Goal: Find specific page/section: Find specific page/section

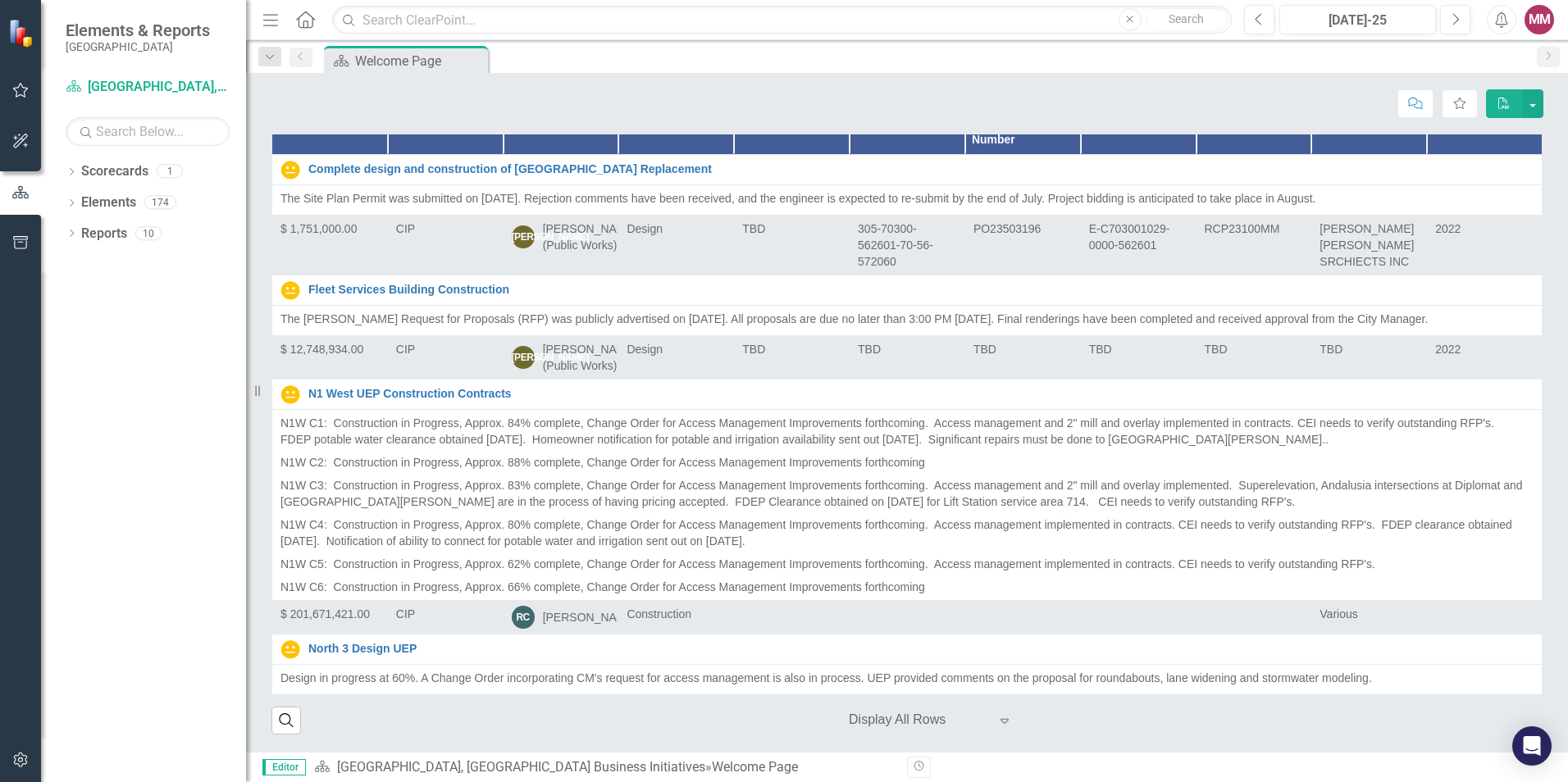
click at [1003, 721] on icon "Expand" at bounding box center [1004, 721] width 16 height 13
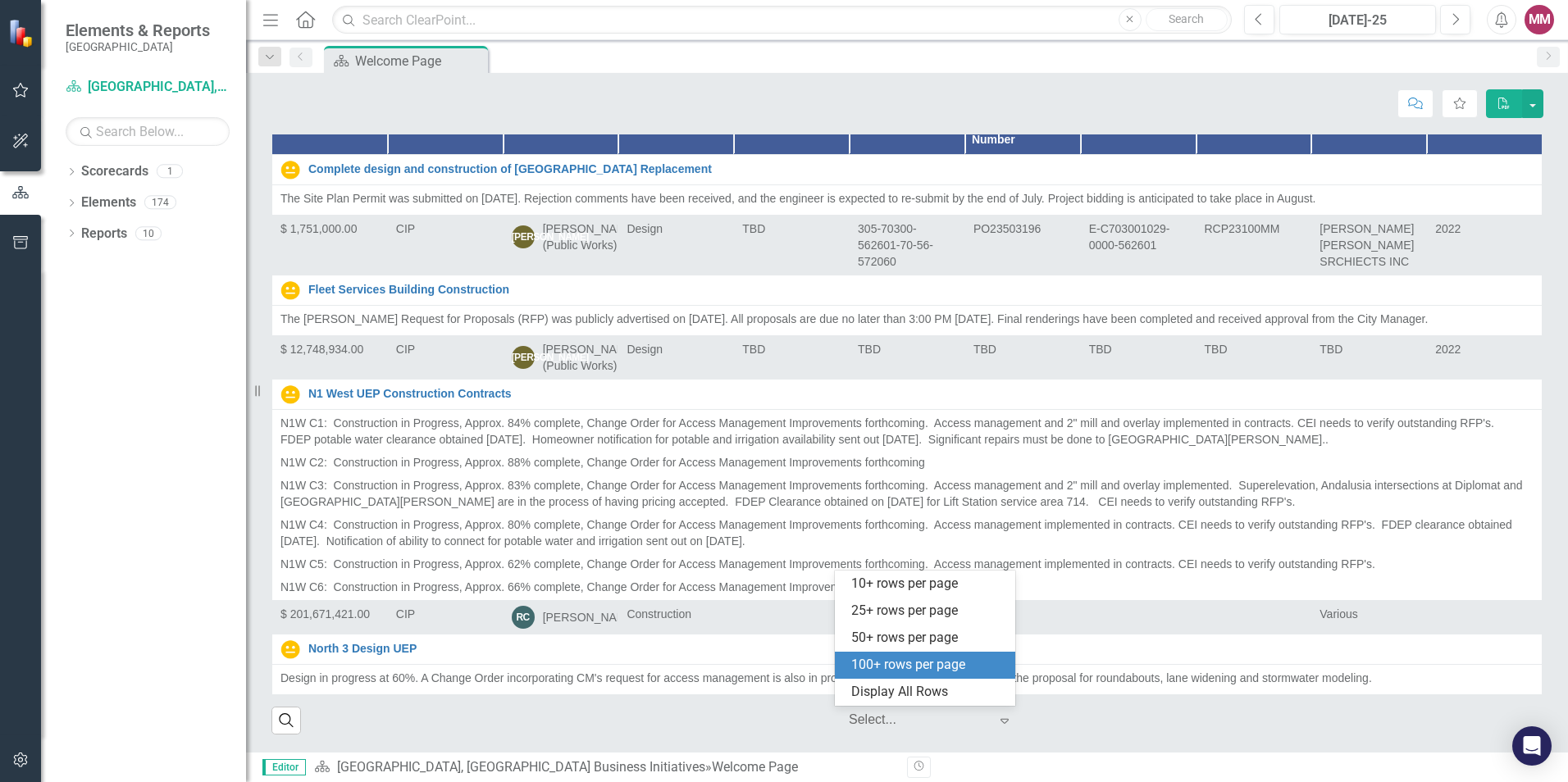
click at [933, 662] on div "100+ rows per page" at bounding box center [928, 665] width 154 height 19
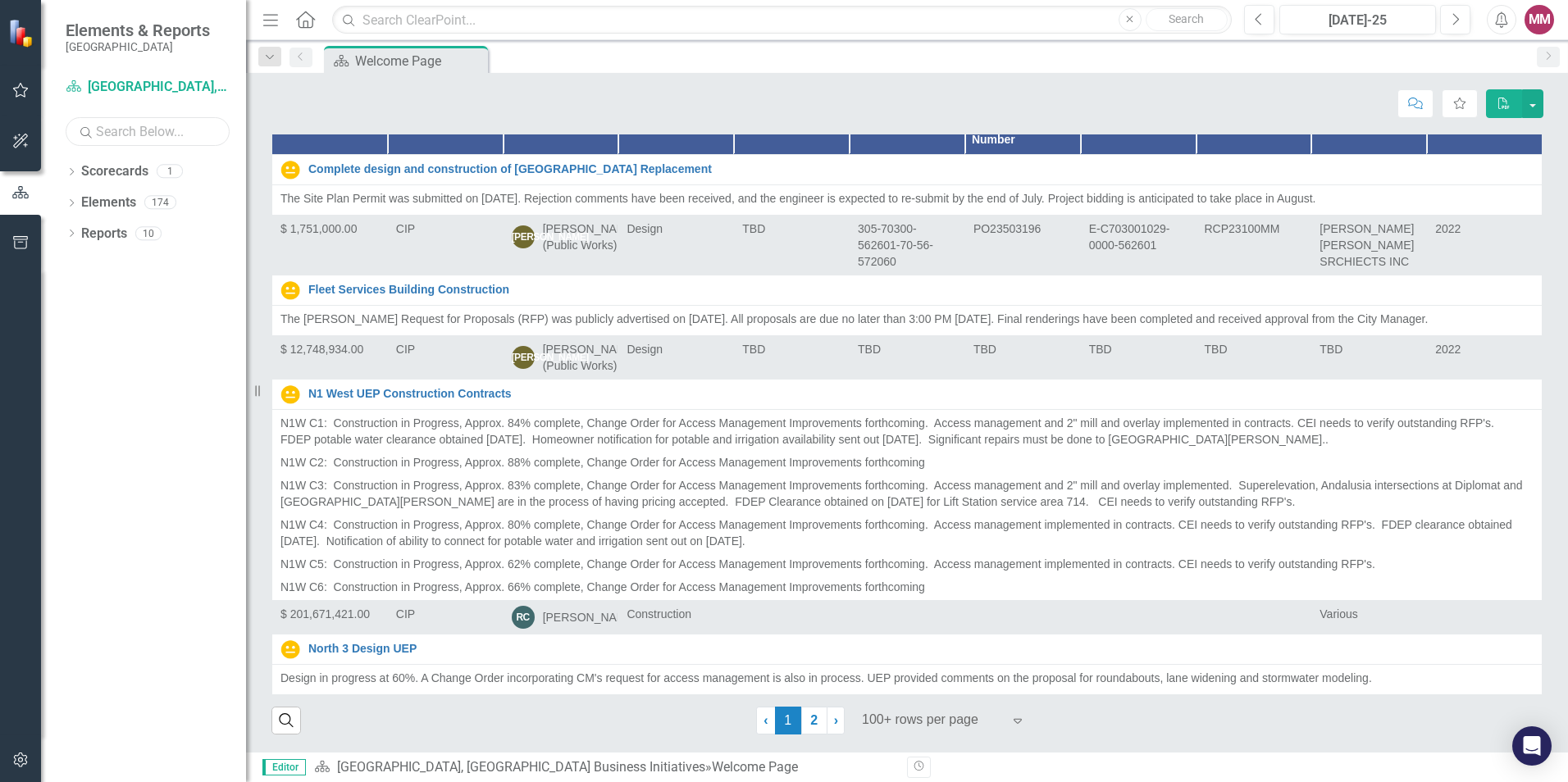
click at [130, 132] on input "text" at bounding box center [147, 131] width 164 height 29
type input "Parks"
click at [78, 195] on div "Dropdown Elements 2" at bounding box center [156, 204] width 181 height 31
click at [99, 202] on link "Elements" at bounding box center [108, 203] width 55 height 19
